Goal: Task Accomplishment & Management: Complete application form

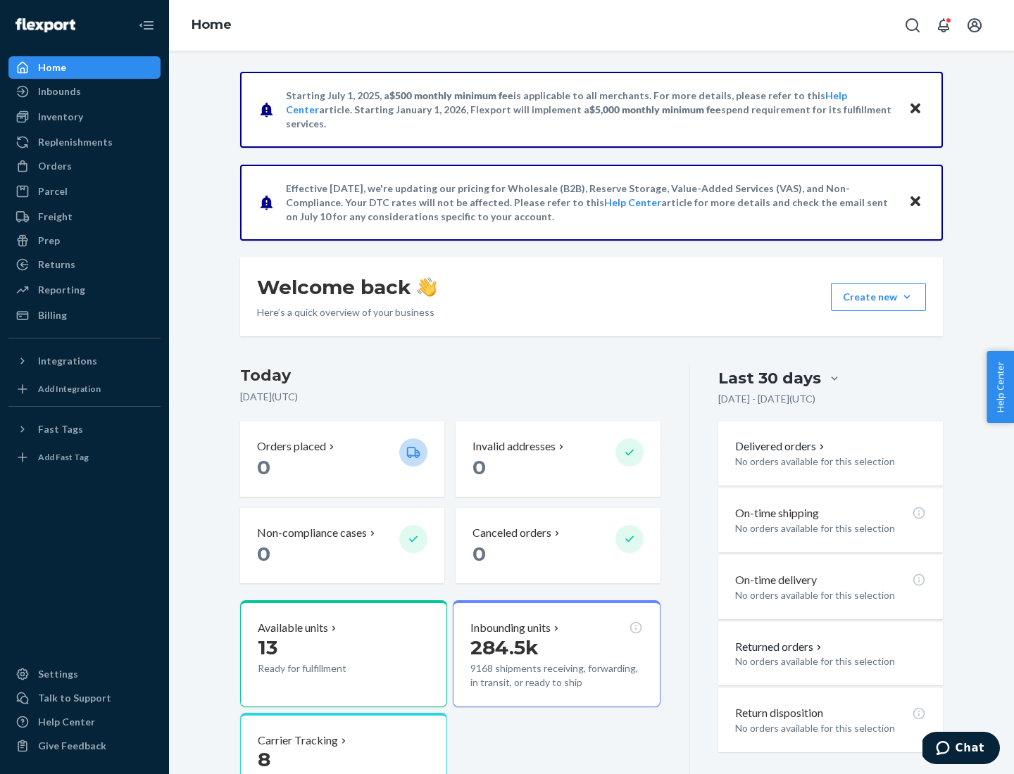
click at [907, 297] on button "Create new Create new inbound Create new order Create new product" at bounding box center [878, 297] width 95 height 28
click at [84, 91] on div "Inbounds" at bounding box center [84, 92] width 149 height 20
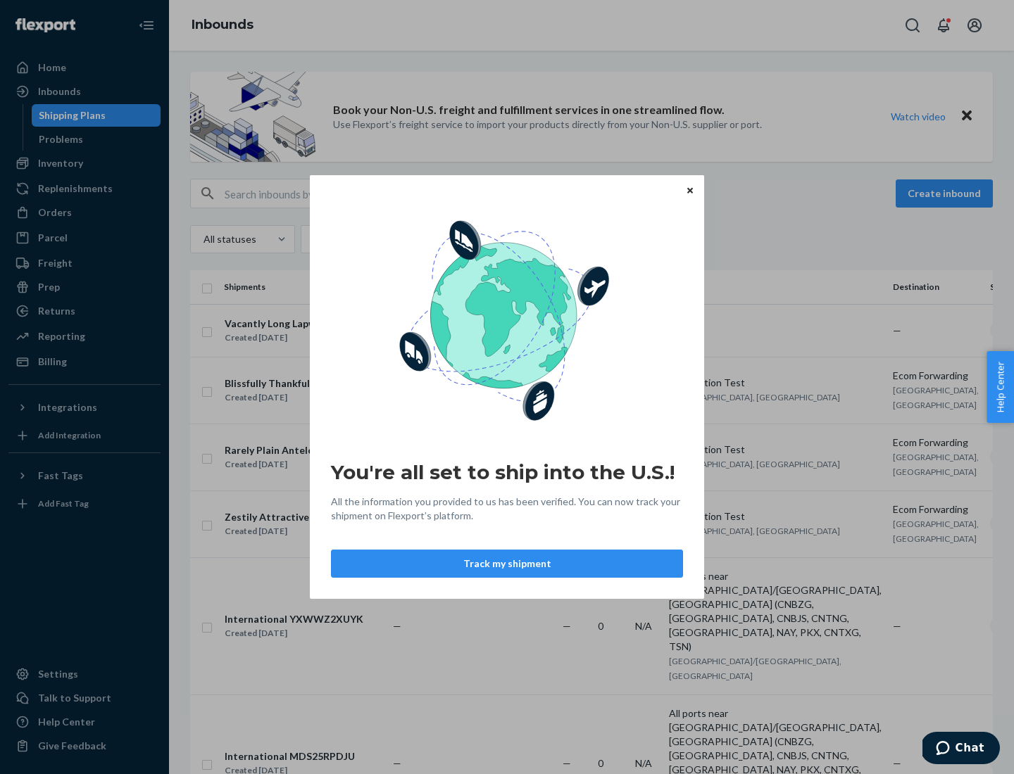
click at [507, 564] on button "Track my shipment" at bounding box center [507, 564] width 352 height 28
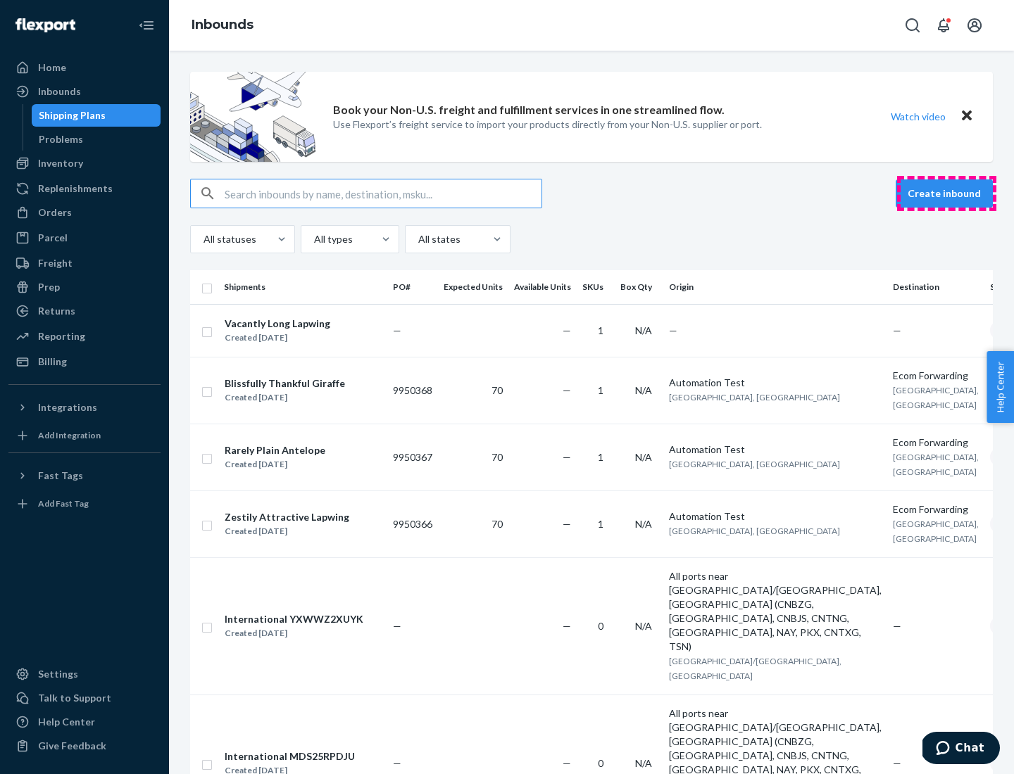
click at [946, 194] on button "Create inbound" at bounding box center [943, 193] width 97 height 28
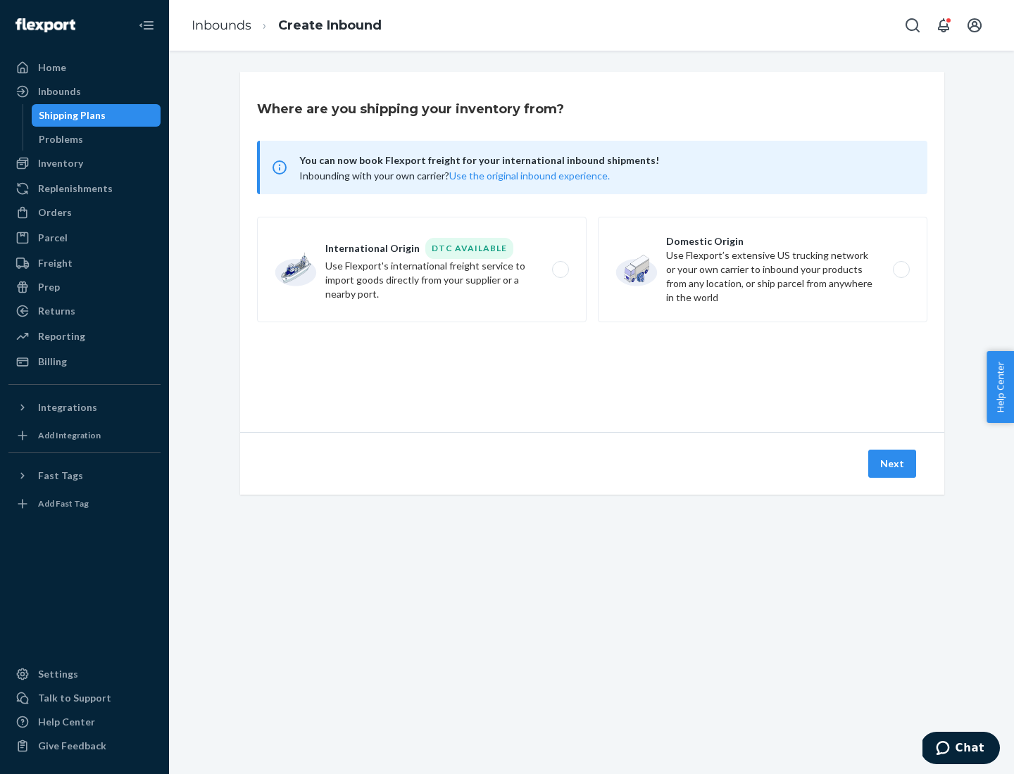
click at [422, 270] on label "International Origin DTC Available Use Flexport's international freight service…" at bounding box center [421, 270] width 329 height 106
click at [560, 270] on input "International Origin DTC Available Use Flexport's international freight service…" at bounding box center [564, 269] width 9 height 9
radio input "true"
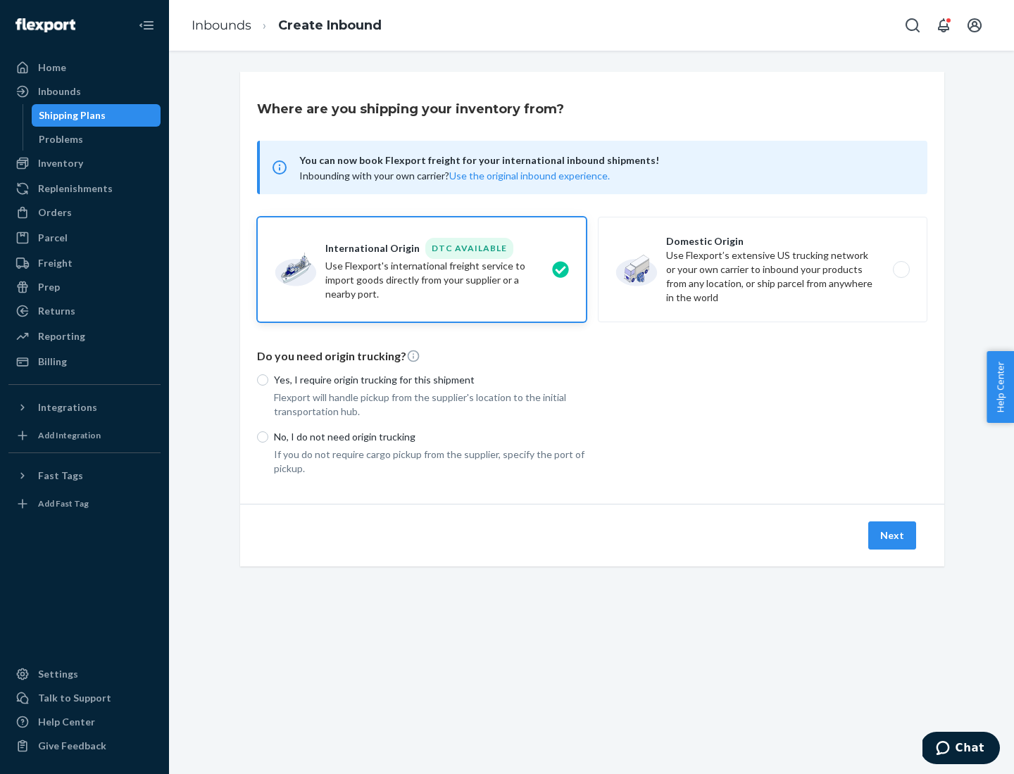
click at [430, 436] on p "No, I do not need origin trucking" at bounding box center [430, 437] width 313 height 14
click at [268, 436] on input "No, I do not need origin trucking" at bounding box center [262, 436] width 11 height 11
radio input "true"
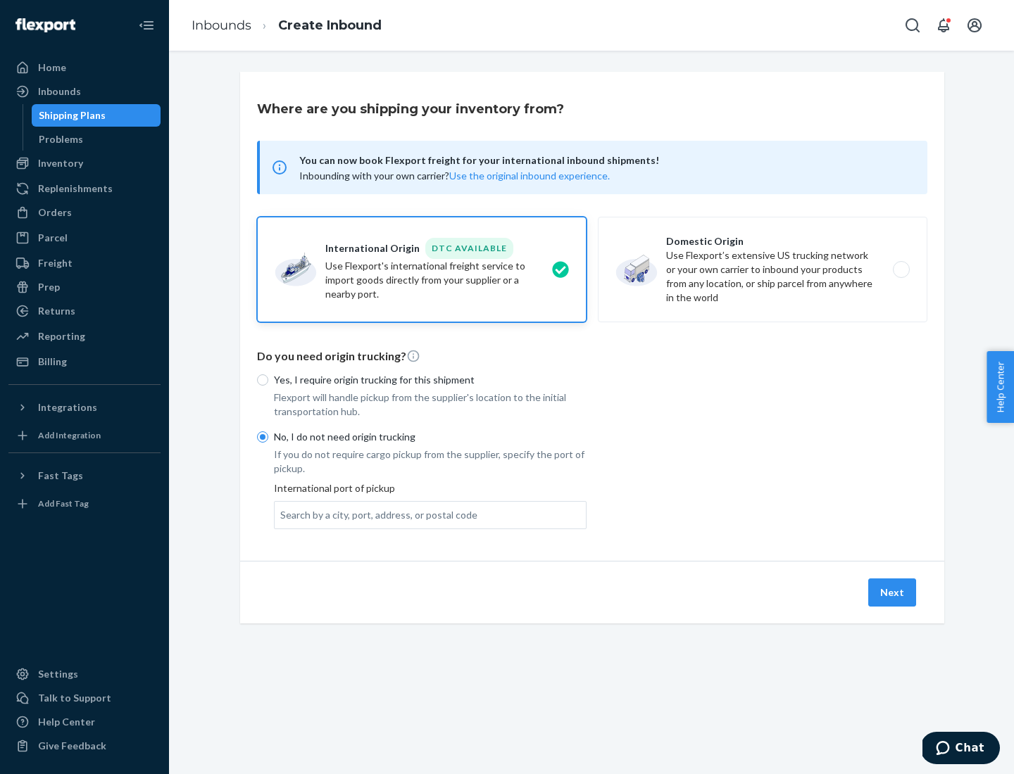
click at [375, 515] on div "Search by a city, port, address, or postal code" at bounding box center [378, 515] width 197 height 14
click at [282, 515] on input "Search by a city, port, address, or postal code" at bounding box center [280, 515] width 1 height 14
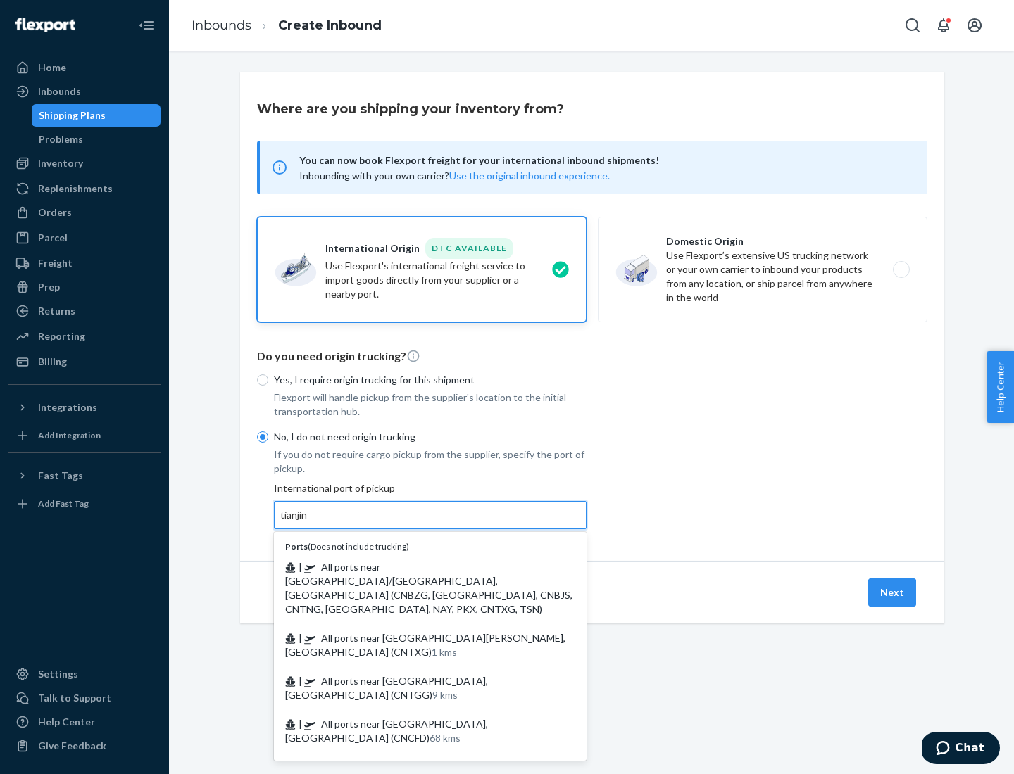
click at [416, 567] on span "| All ports near [GEOGRAPHIC_DATA]/[GEOGRAPHIC_DATA], [GEOGRAPHIC_DATA] (CNBZG,…" at bounding box center [428, 588] width 287 height 54
click at [309, 522] on input "tianjin" at bounding box center [294, 515] width 29 height 14
type input "All ports near [GEOGRAPHIC_DATA]/[GEOGRAPHIC_DATA], [GEOGRAPHIC_DATA] (CNBZG, […"
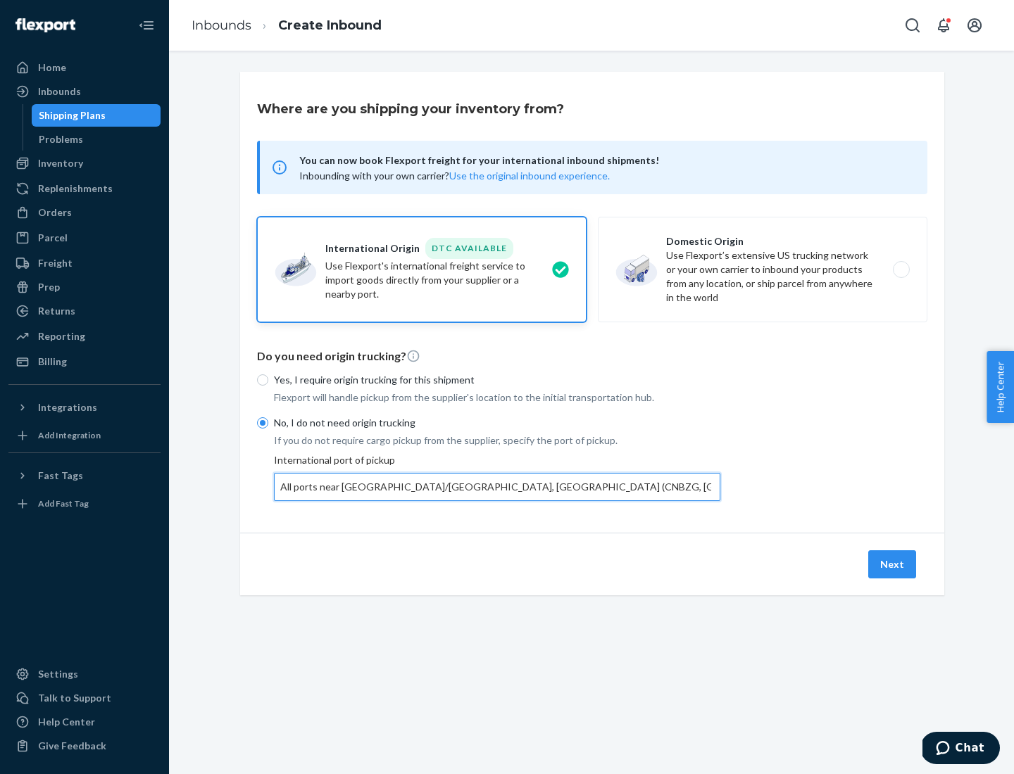
click at [892, 564] on button "Next" at bounding box center [892, 564] width 48 height 28
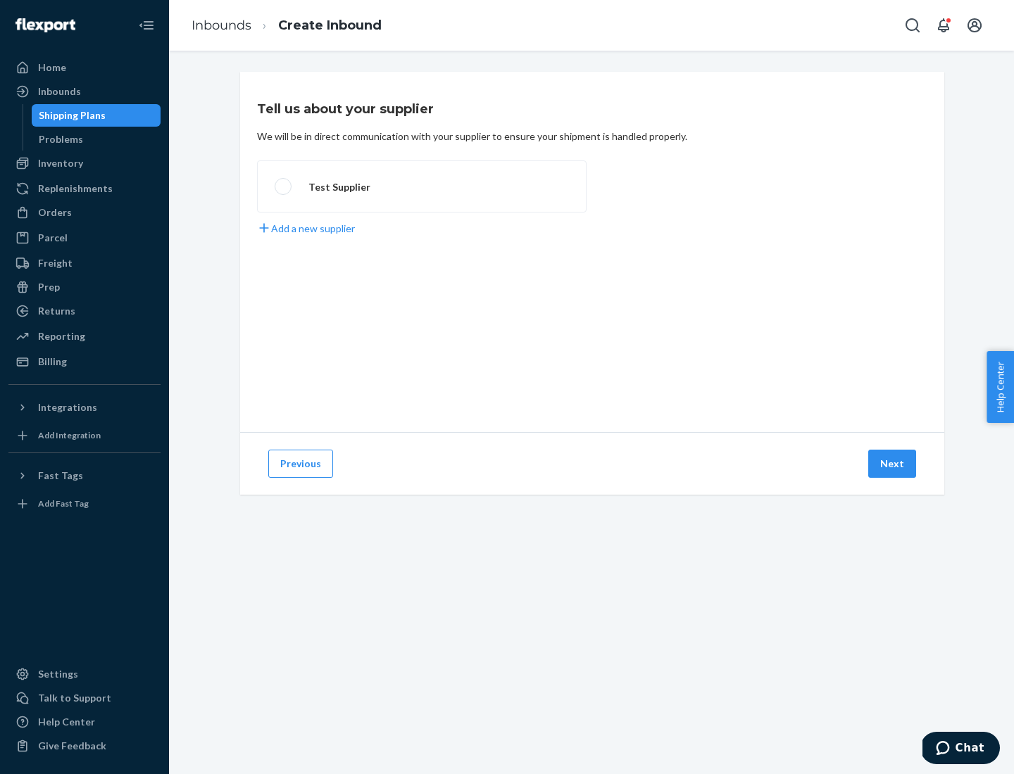
click at [422, 187] on label "Test Supplier" at bounding box center [421, 186] width 329 height 52
click at [284, 187] on input "Test Supplier" at bounding box center [278, 186] width 9 height 9
radio input "true"
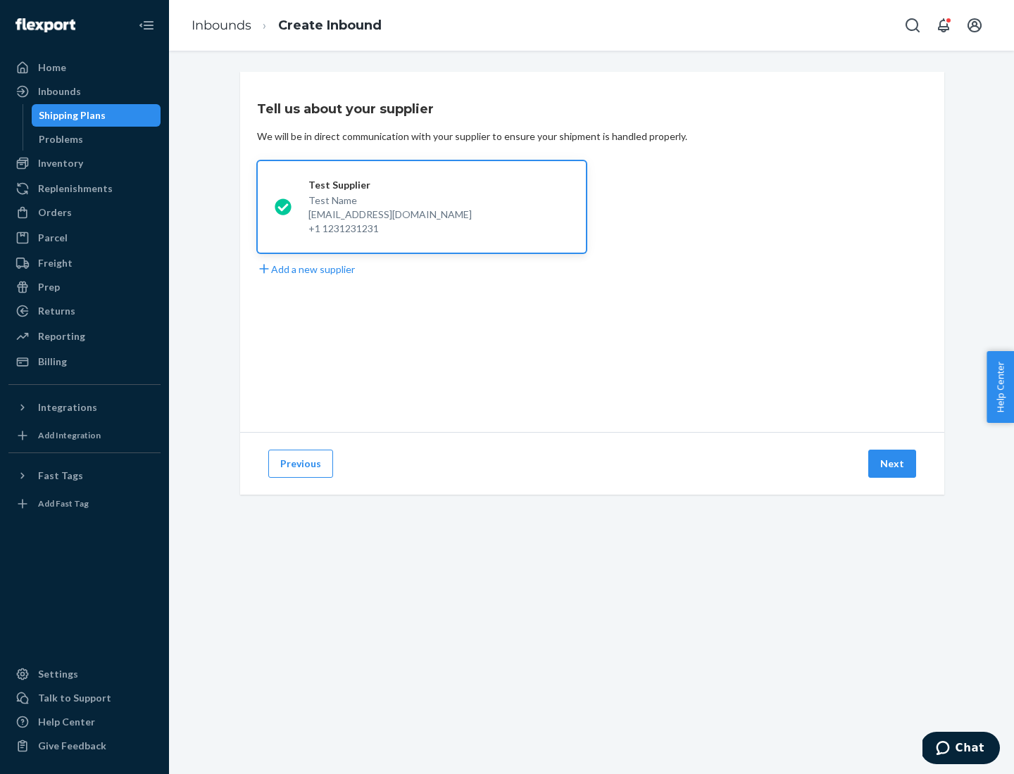
click at [892, 464] on button "Next" at bounding box center [892, 464] width 48 height 28
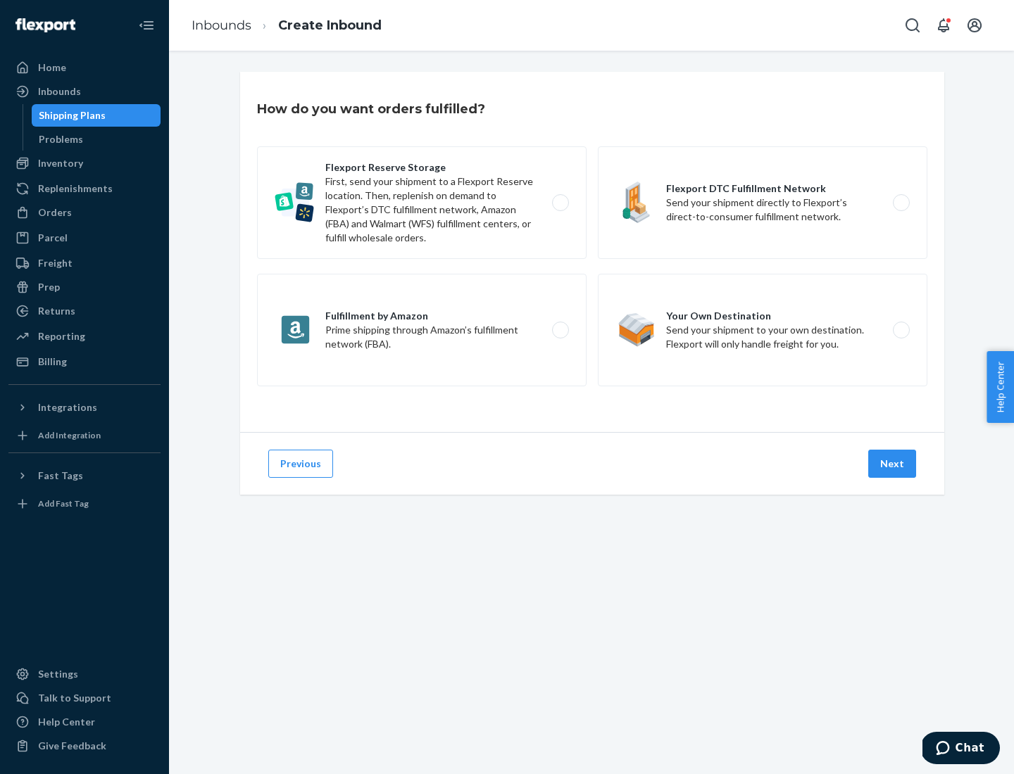
click at [422, 203] on label "Flexport Reserve Storage First, send your shipment to a Flexport Reserve locati…" at bounding box center [421, 202] width 329 height 113
click at [560, 203] on input "Flexport Reserve Storage First, send your shipment to a Flexport Reserve locati…" at bounding box center [564, 202] width 9 height 9
radio input "true"
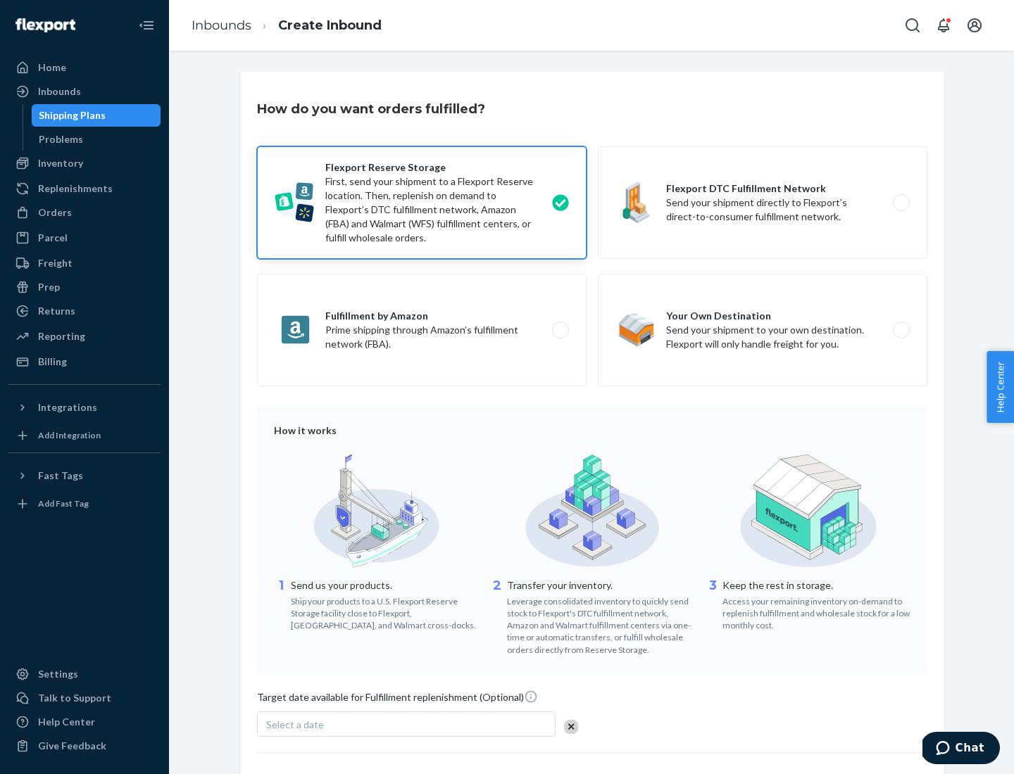
scroll to position [115, 0]
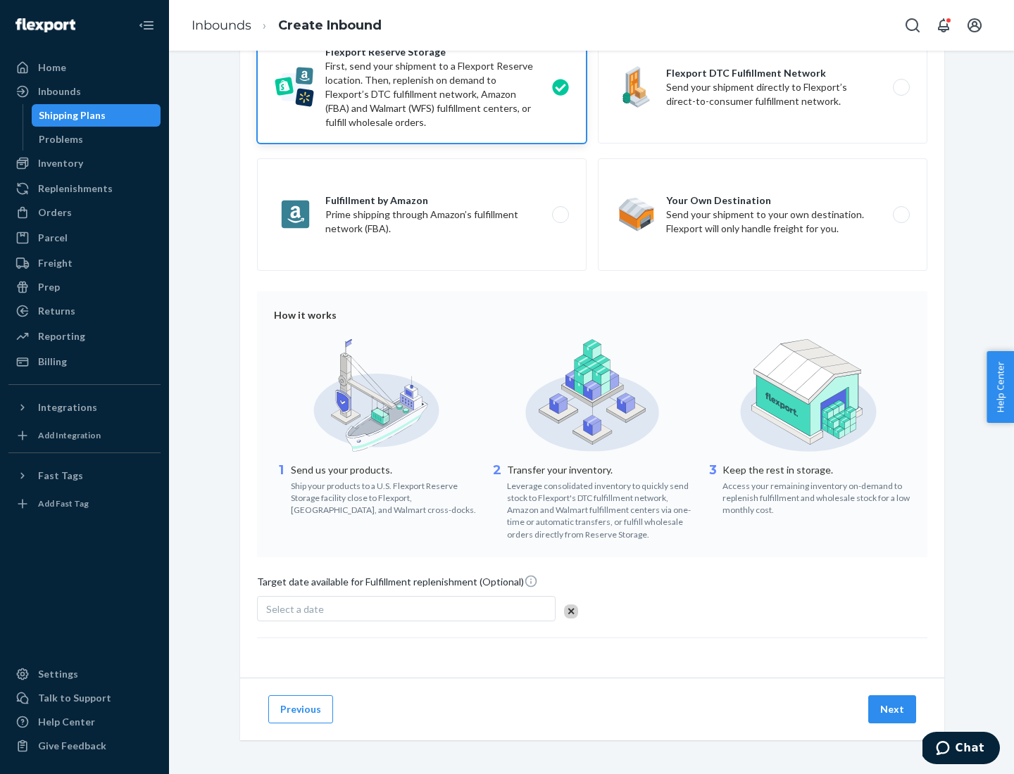
click at [892, 709] on button "Next" at bounding box center [892, 709] width 48 height 28
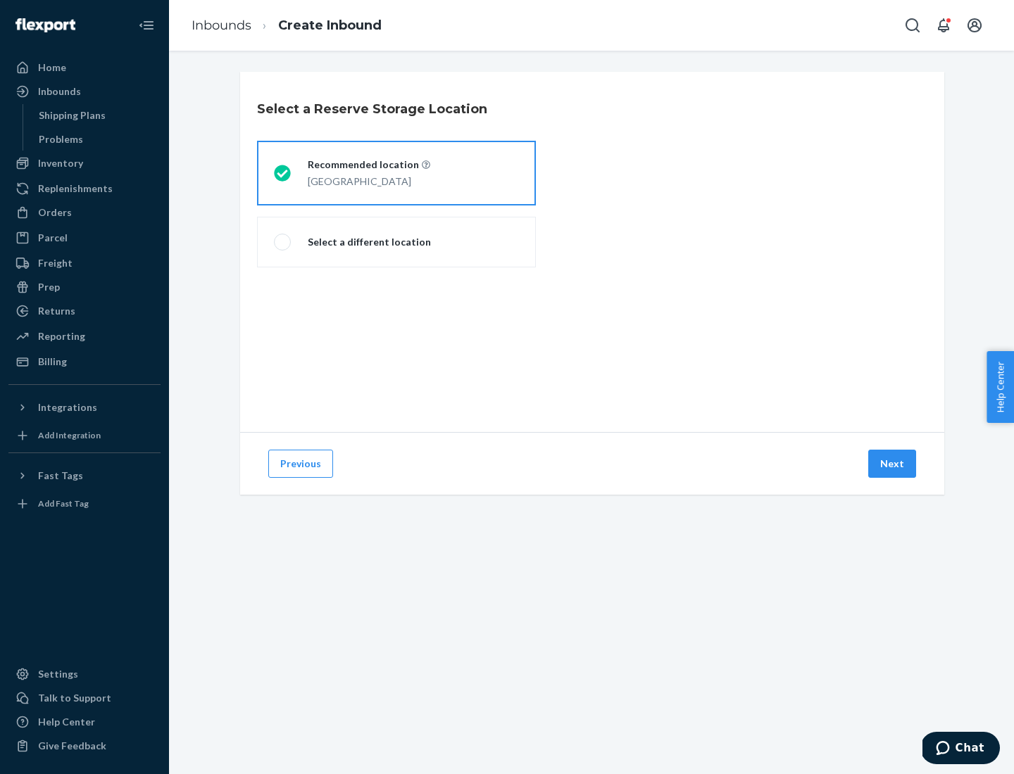
click at [396, 173] on div "[GEOGRAPHIC_DATA]" at bounding box center [369, 180] width 122 height 17
click at [283, 173] on input "Recommended location [GEOGRAPHIC_DATA]" at bounding box center [278, 173] width 9 height 9
click at [892, 464] on button "Next" at bounding box center [892, 464] width 48 height 28
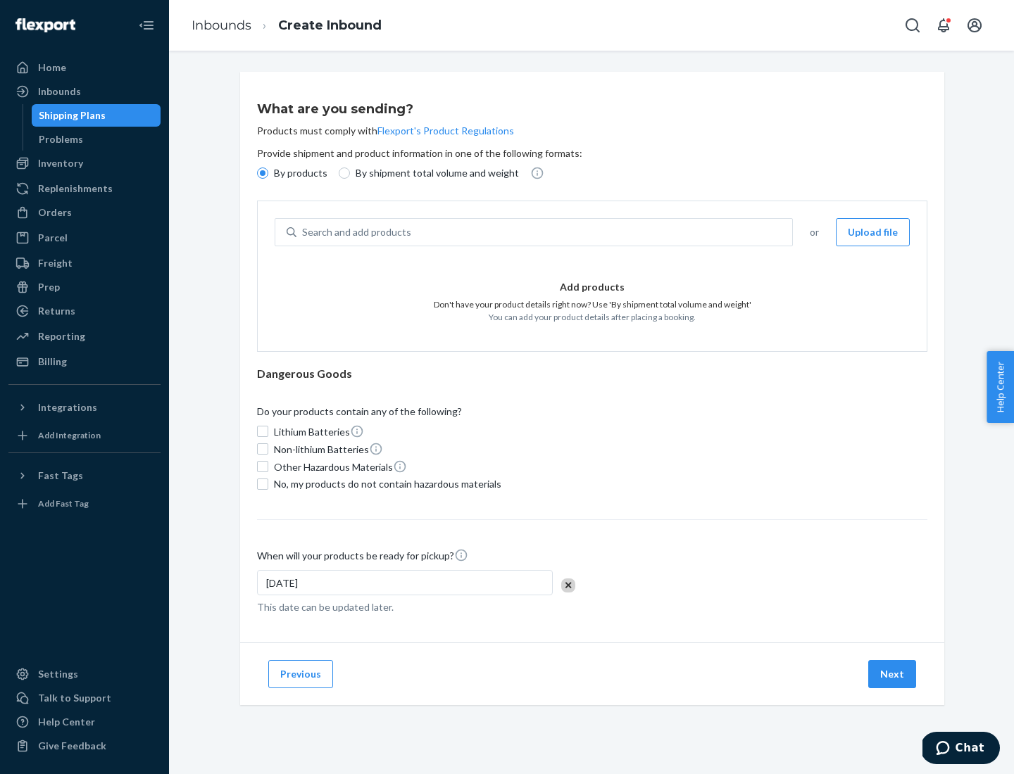
click at [545, 232] on div "Search and add products" at bounding box center [544, 232] width 496 height 25
click at [303, 232] on input "Search and add products" at bounding box center [302, 232] width 1 height 14
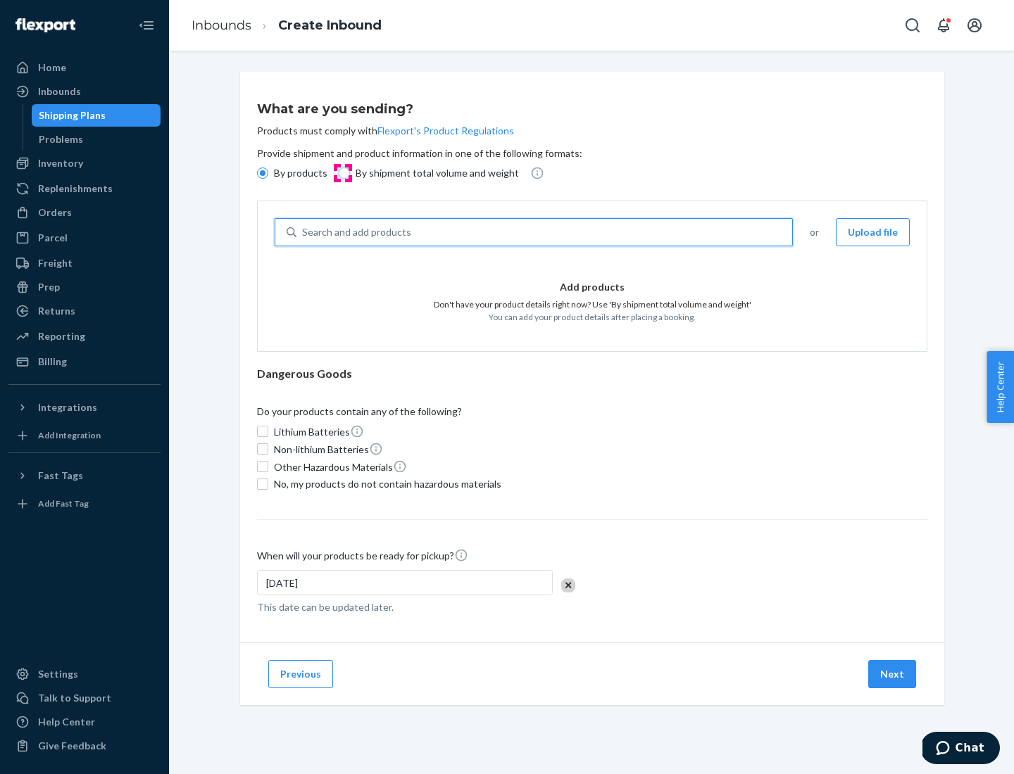
click at [342, 173] on input "By shipment total volume and weight" at bounding box center [344, 173] width 11 height 11
radio input "true"
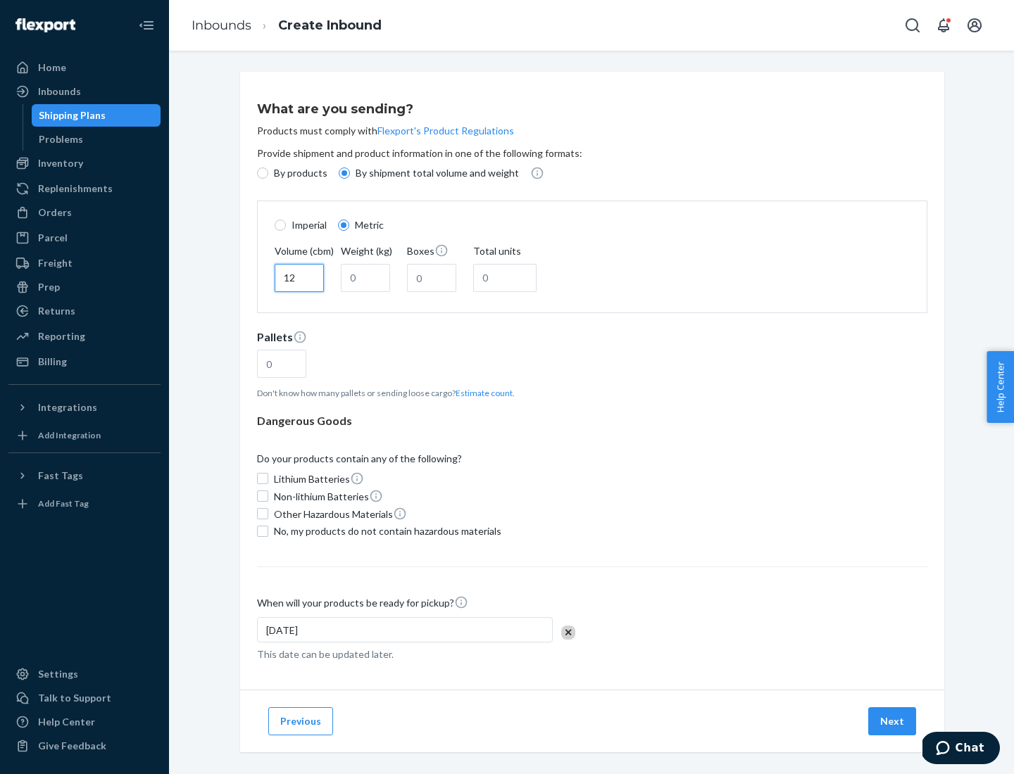
type input "12"
type input "22"
type input "222"
type input "121"
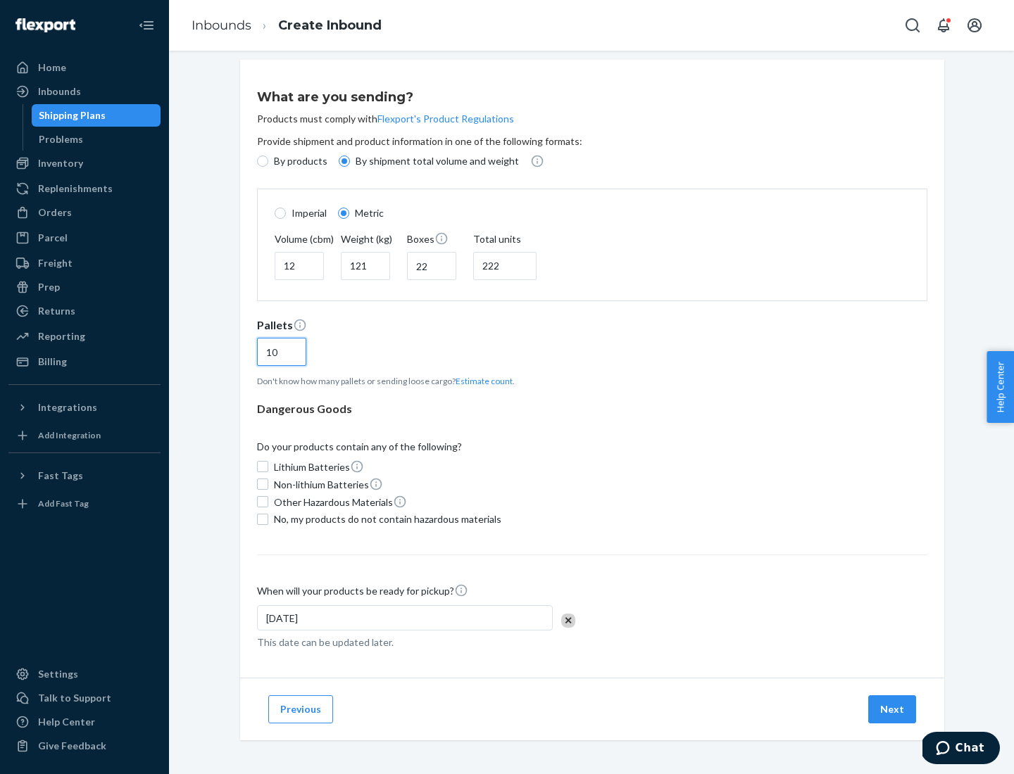
type input "10"
click at [385, 519] on span "No, my products do not contain hazardous materials" at bounding box center [387, 519] width 227 height 14
click at [268, 519] on input "No, my products do not contain hazardous materials" at bounding box center [262, 519] width 11 height 11
checkbox input "true"
click at [892, 709] on button "Next" at bounding box center [892, 709] width 48 height 28
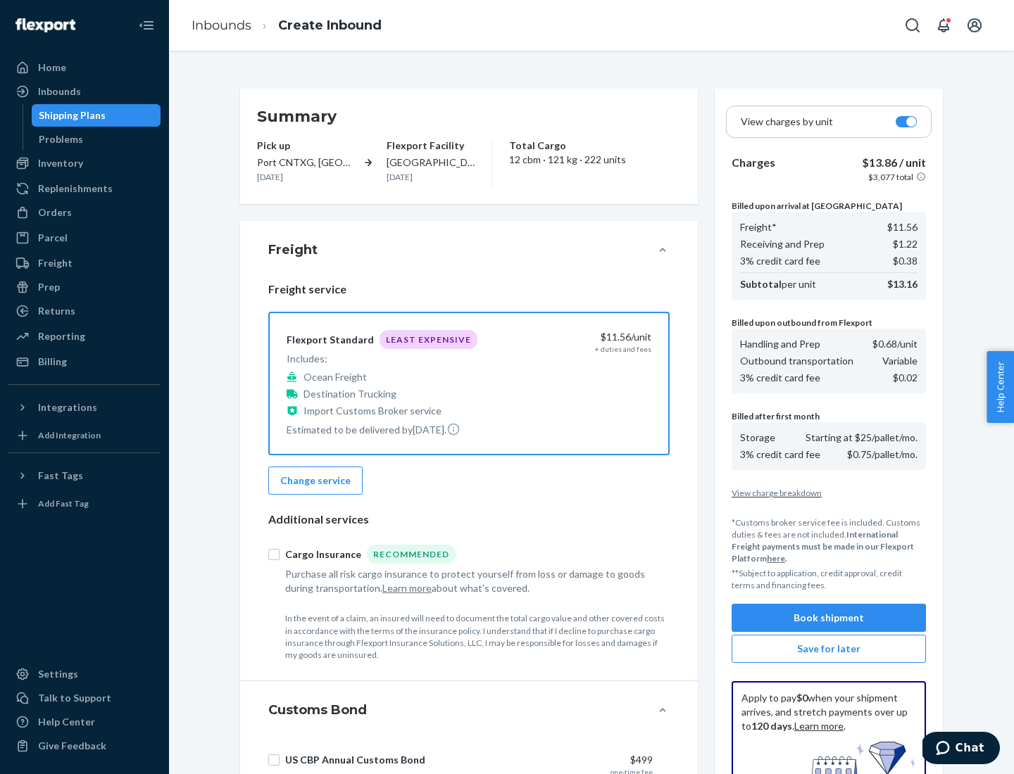
scroll to position [206, 0]
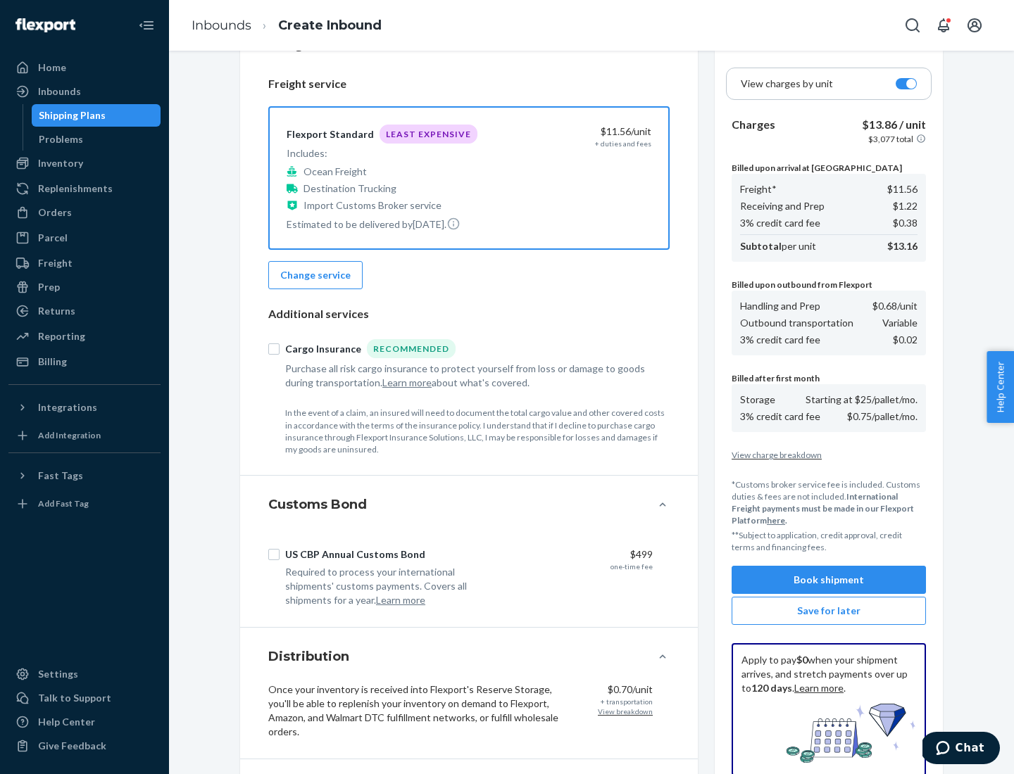
click at [828, 580] on button "Book shipment" at bounding box center [828, 580] width 194 height 28
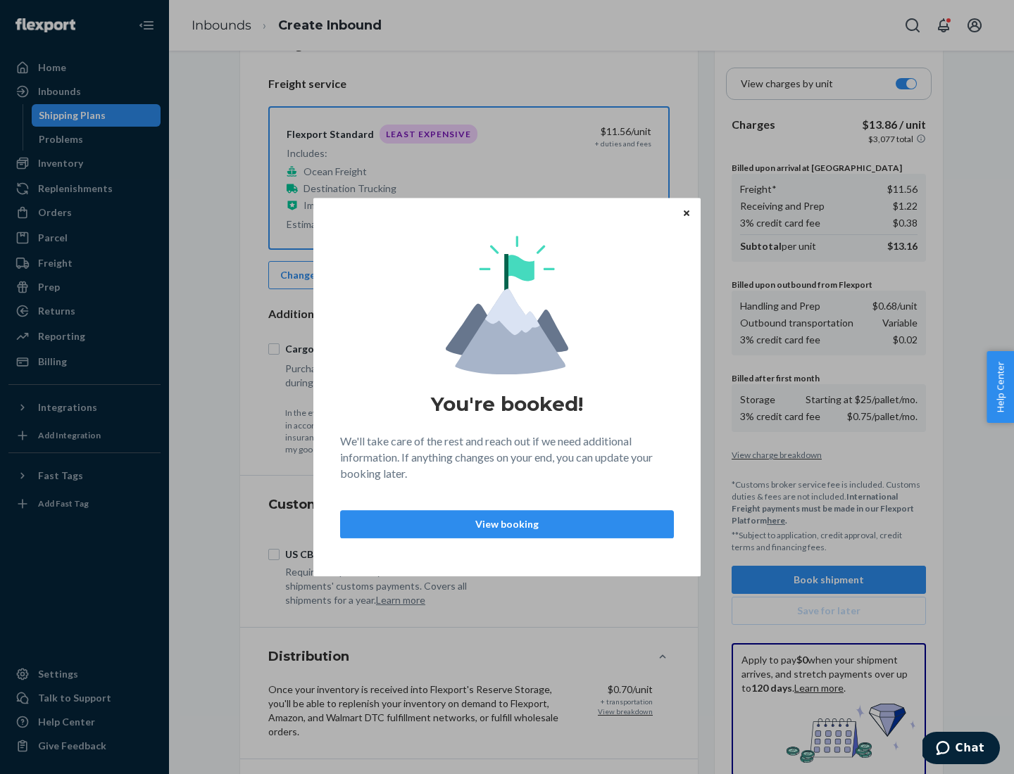
click at [507, 524] on p "View booking" at bounding box center [507, 524] width 310 height 14
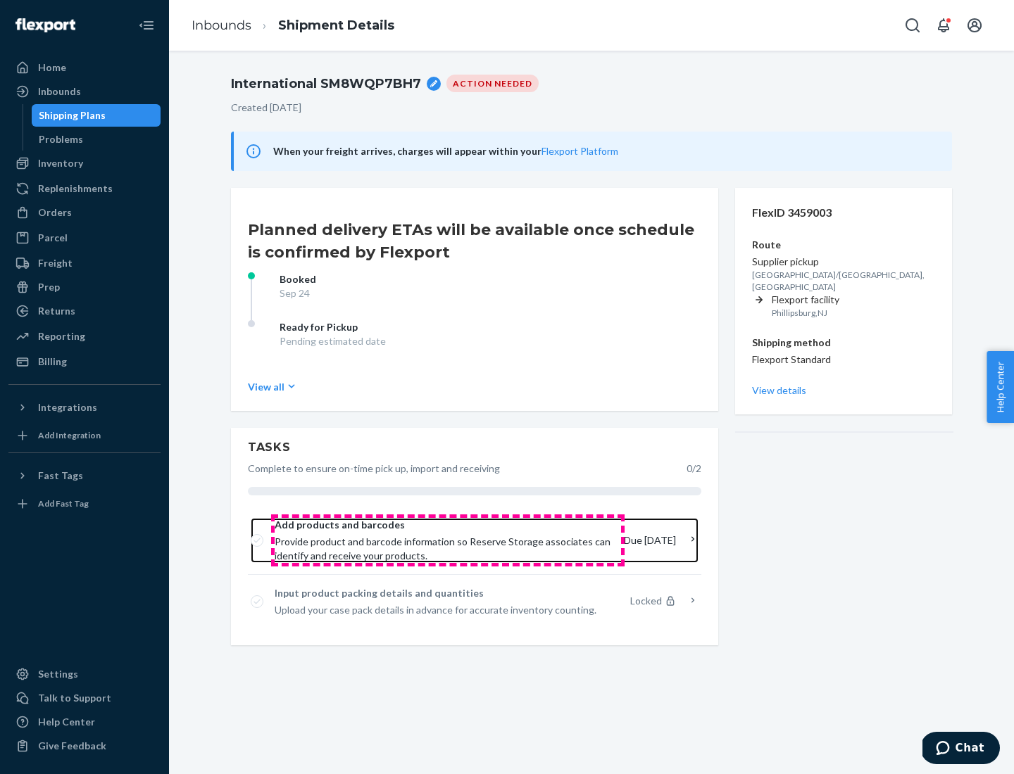
click at [447, 541] on span "Provide product and barcode information so Reserve Storage associates can ident…" at bounding box center [443, 549] width 338 height 28
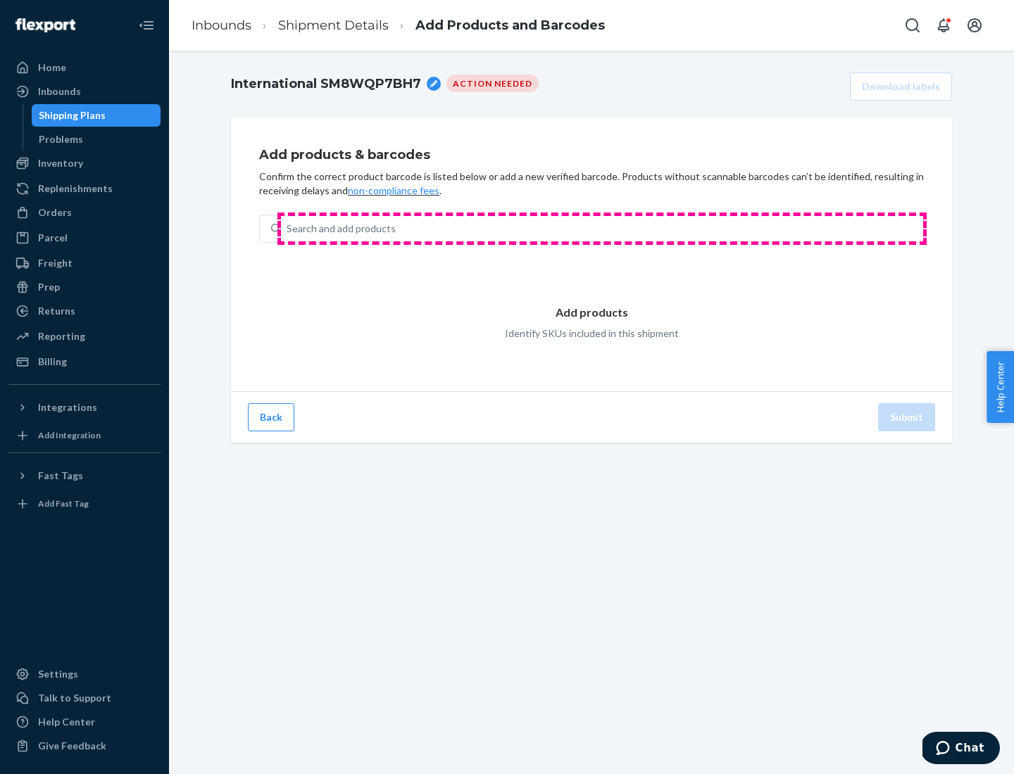
click at [602, 229] on div "Search and add products" at bounding box center [602, 228] width 642 height 25
click at [288, 229] on input "Search and add products" at bounding box center [286, 229] width 1 height 14
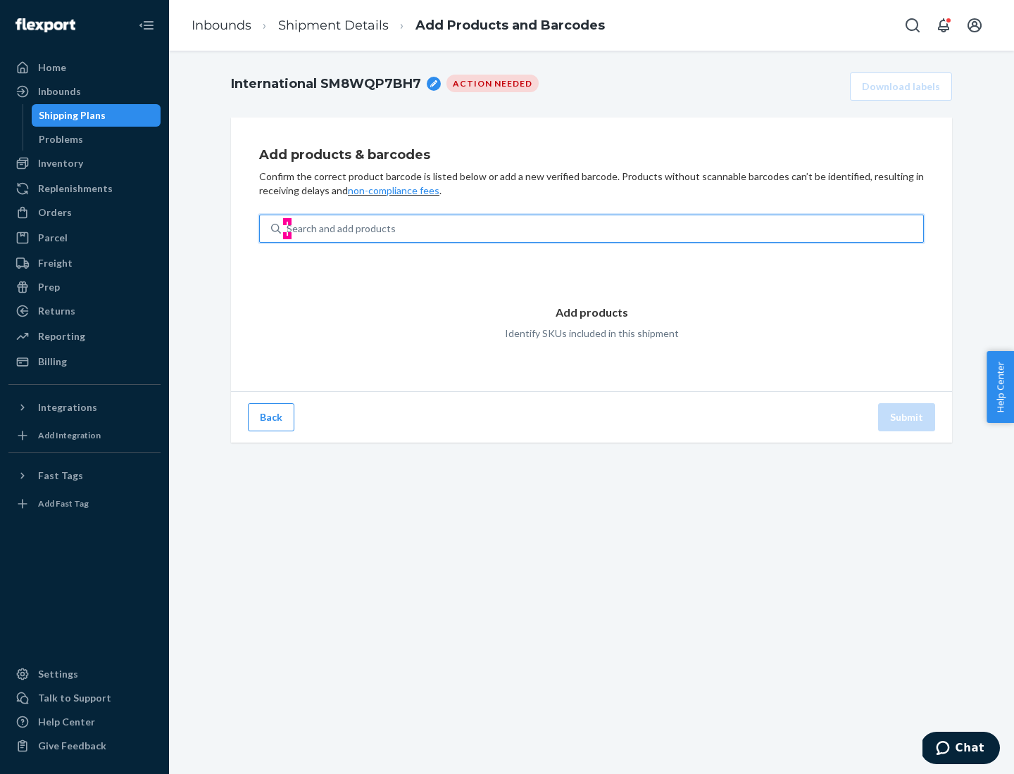
type input "test"
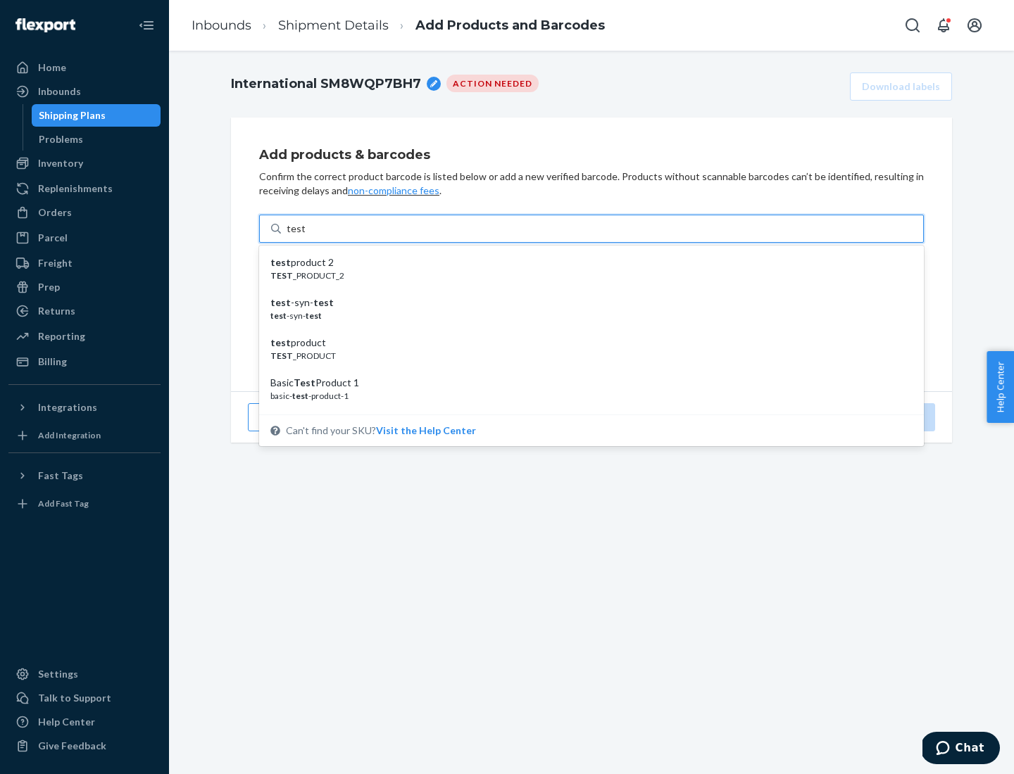
scroll to position [53, 0]
click at [586, 330] on div "Basic Test Product 1" at bounding box center [585, 330] width 631 height 14
click at [305, 236] on input "test" at bounding box center [295, 229] width 18 height 14
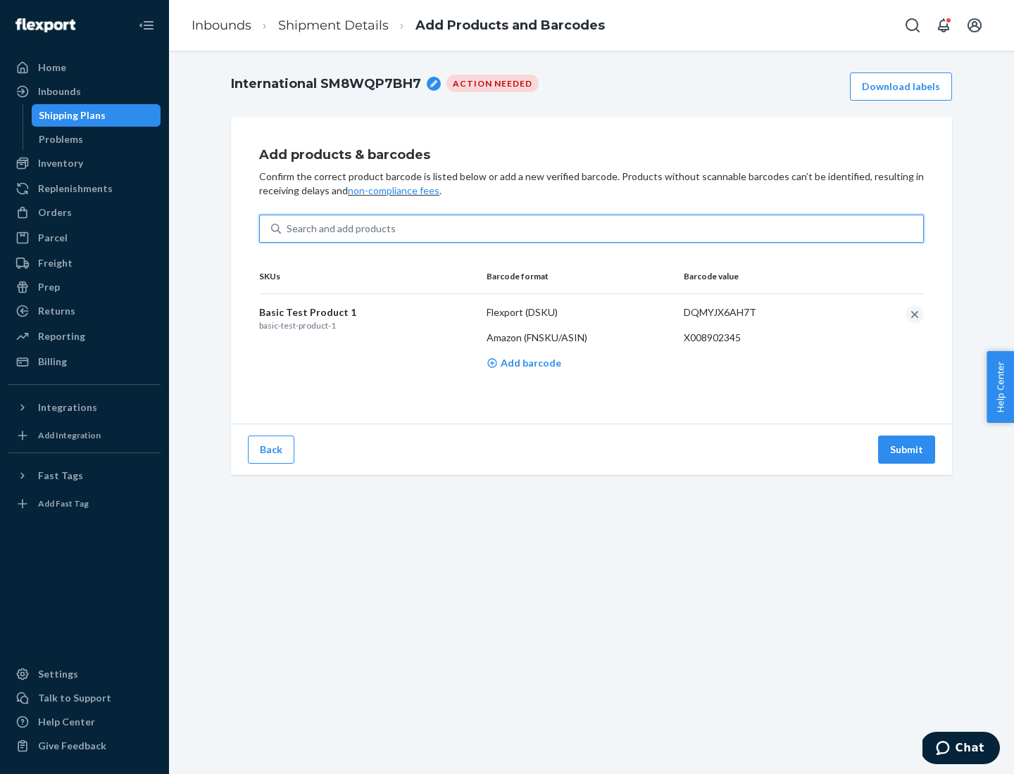
click at [907, 449] on button "Submit" at bounding box center [906, 450] width 57 height 28
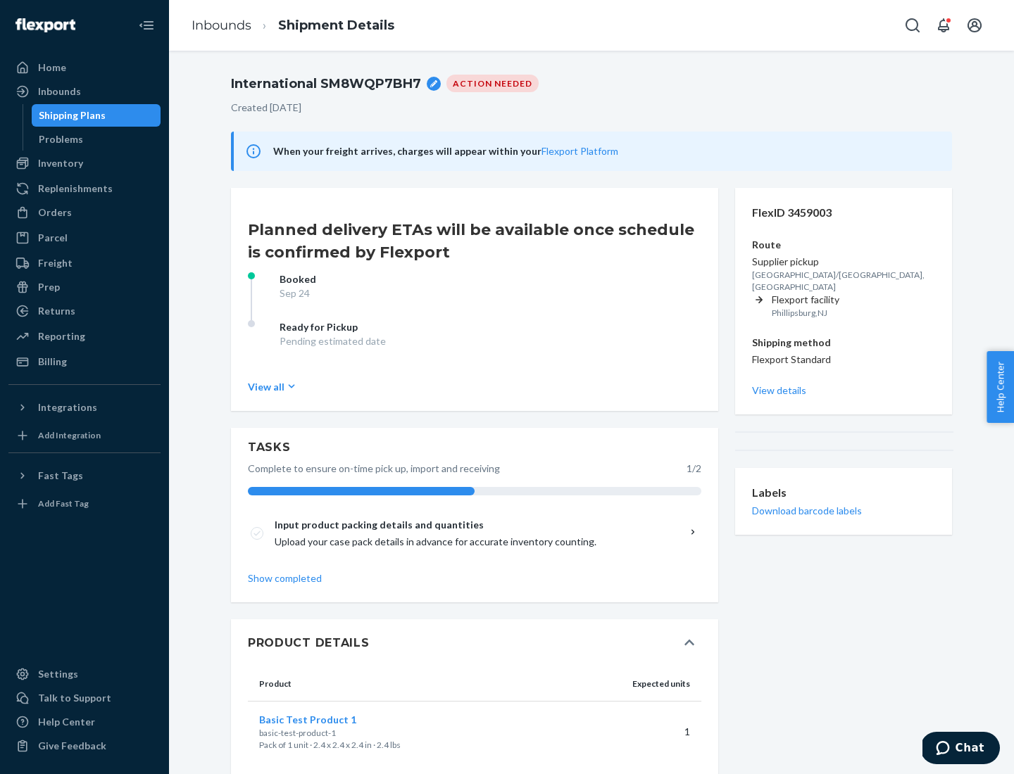
scroll to position [25, 0]
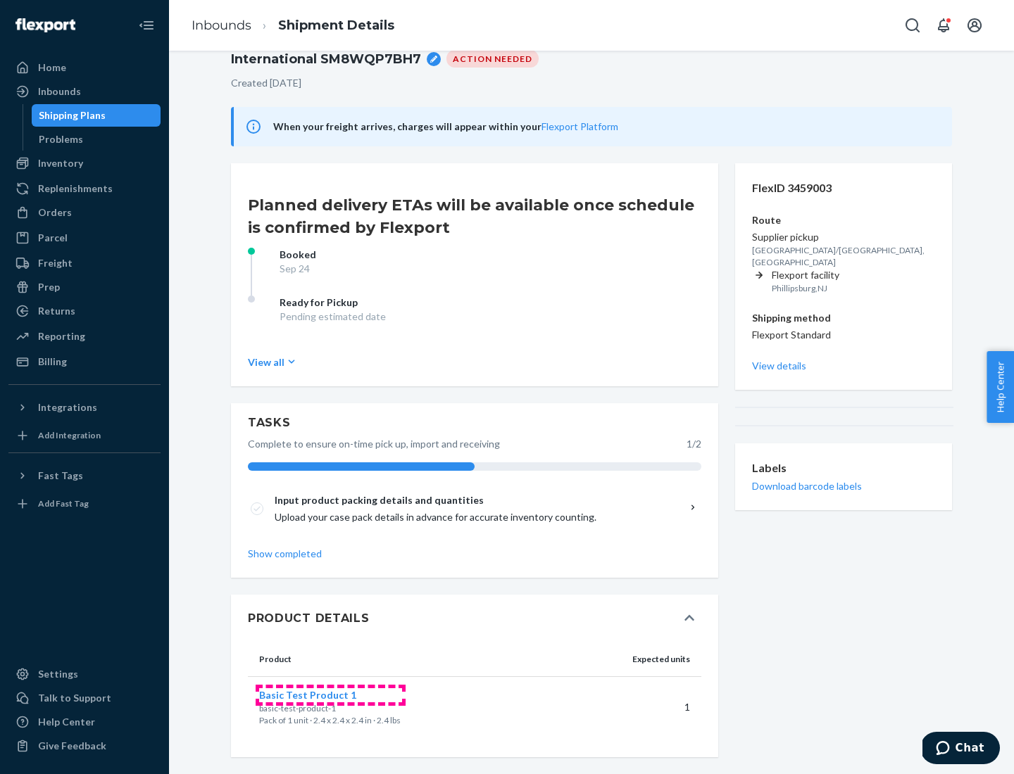
click at [330, 695] on span "Basic Test Product 1" at bounding box center [307, 695] width 97 height 12
